Goal: Check status: Check status

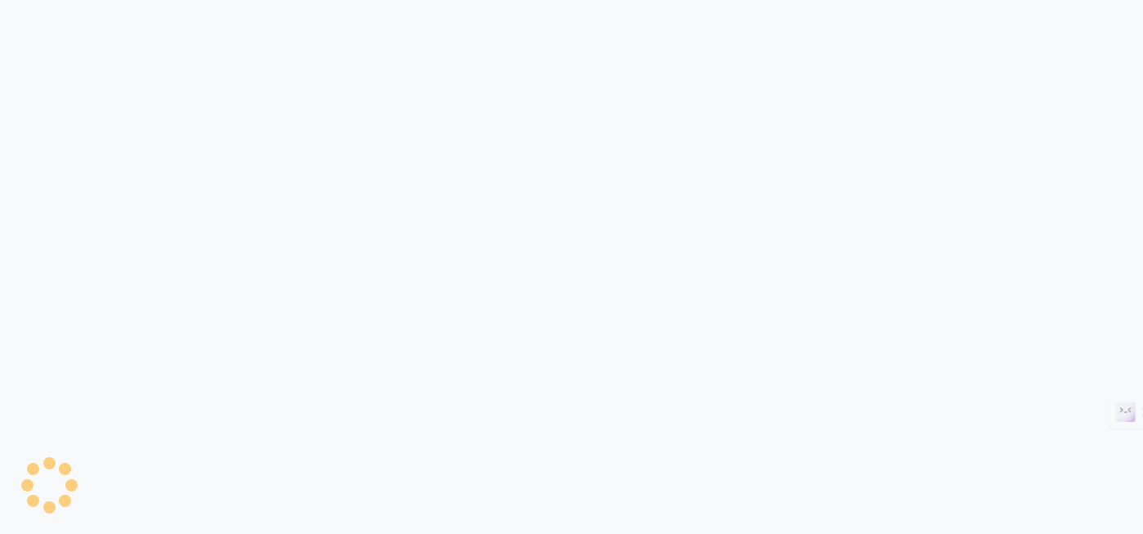
scroll to position [837, 0]
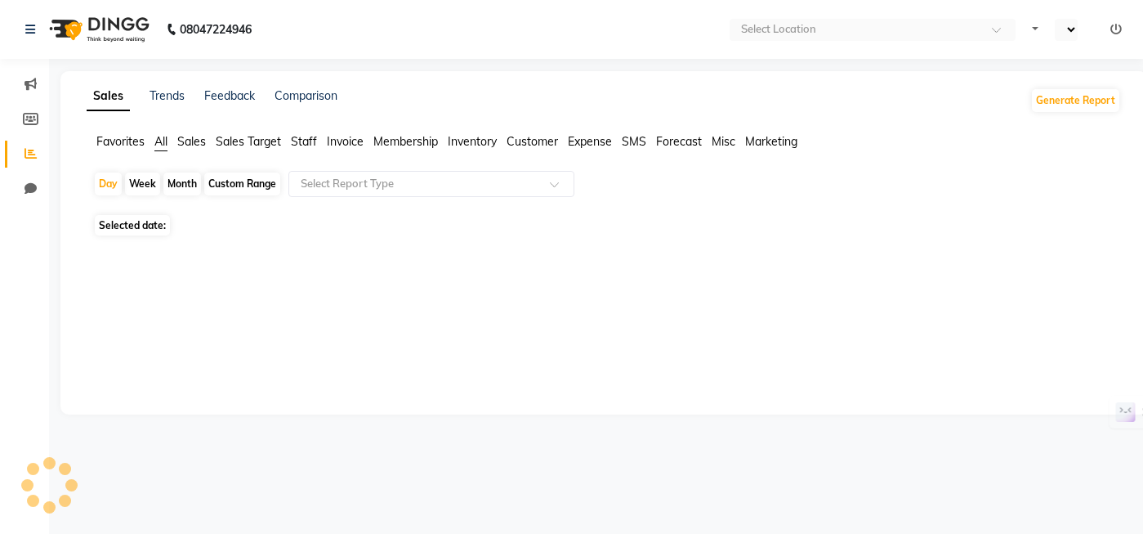
select select "en"
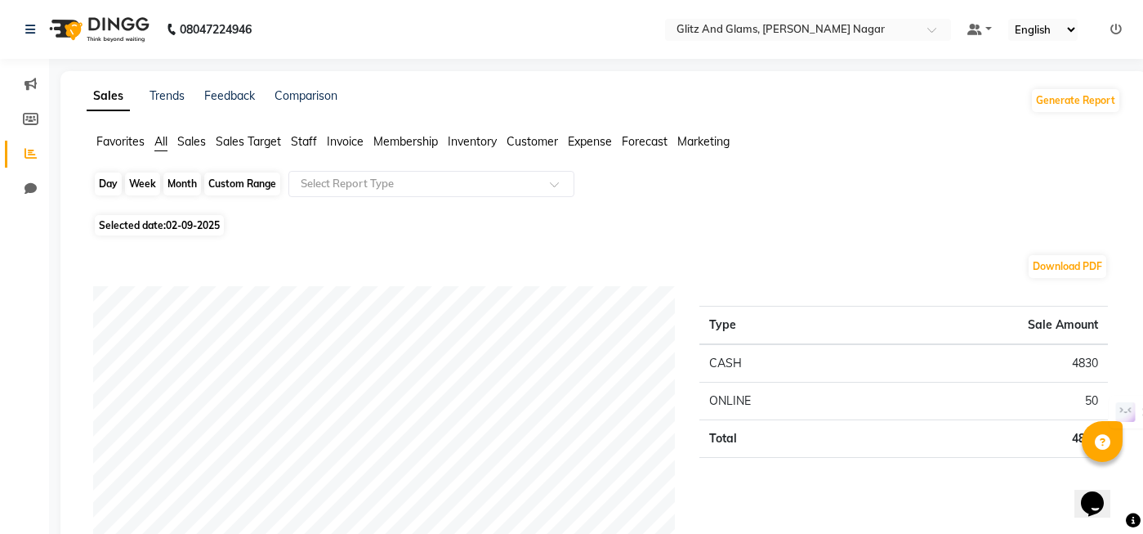
click at [108, 180] on div "Day" at bounding box center [108, 183] width 27 height 23
select select "9"
select select "2025"
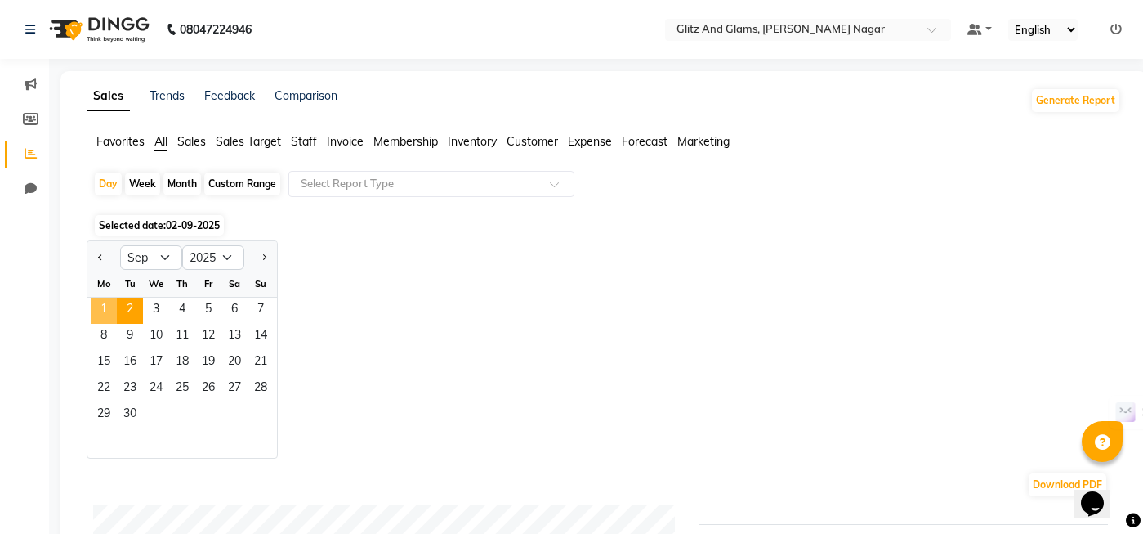
click at [105, 311] on span "1" at bounding box center [104, 310] width 26 height 26
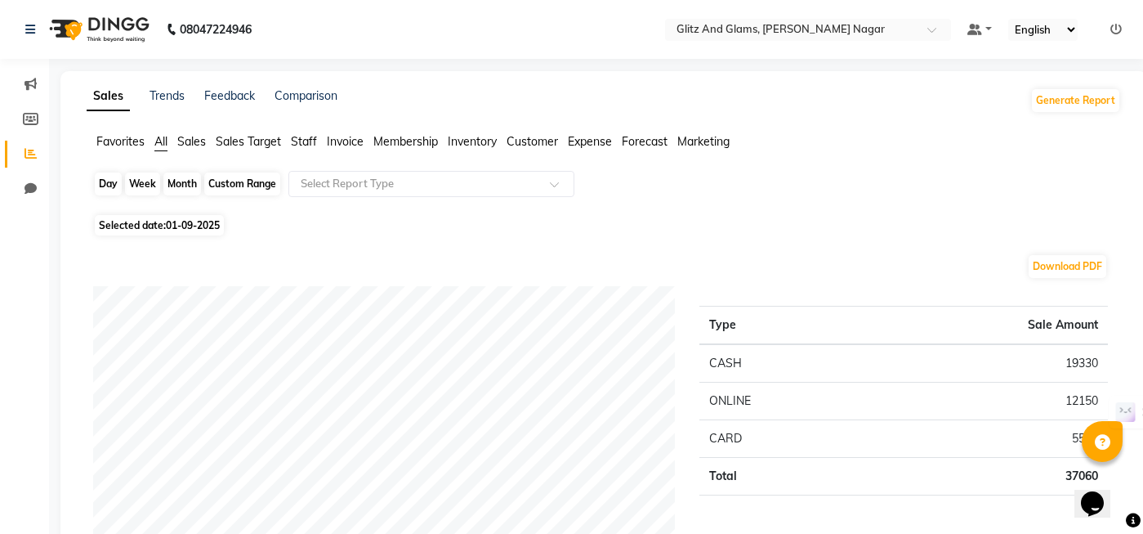
click at [98, 186] on div "Day" at bounding box center [108, 183] width 27 height 23
select select "9"
select select "2025"
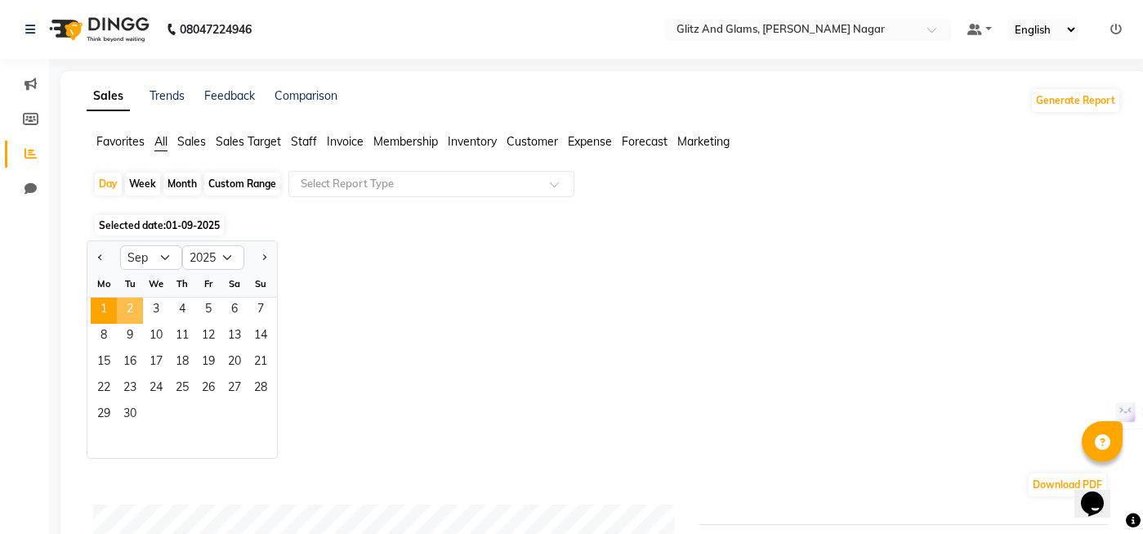
click at [117, 302] on span "2" at bounding box center [130, 310] width 26 height 26
